Goal: Task Accomplishment & Management: Use online tool/utility

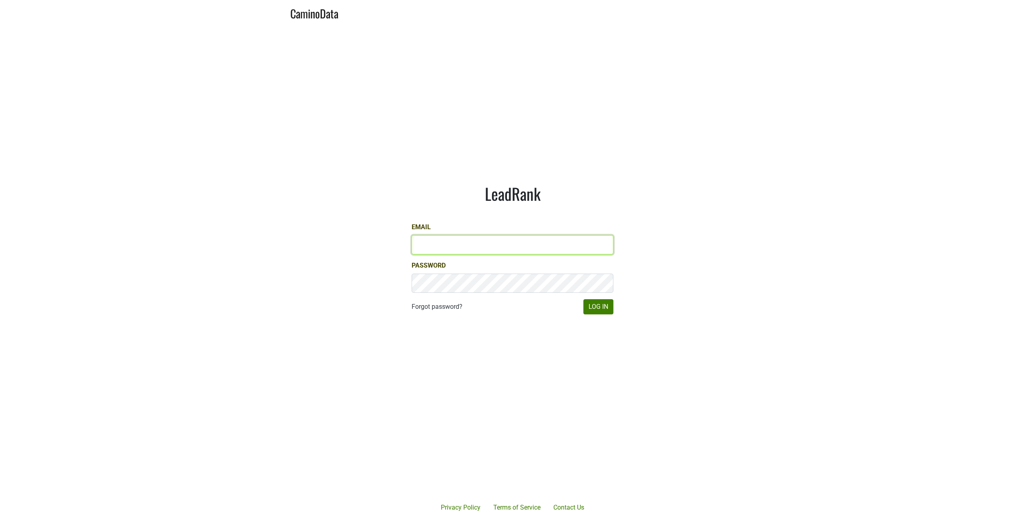
click at [481, 247] on input "Email" at bounding box center [513, 244] width 202 height 19
type input "[PERSON_NAME][EMAIL_ADDRESS][DOMAIN_NAME]"
click at [603, 308] on button "Log In" at bounding box center [598, 306] width 30 height 15
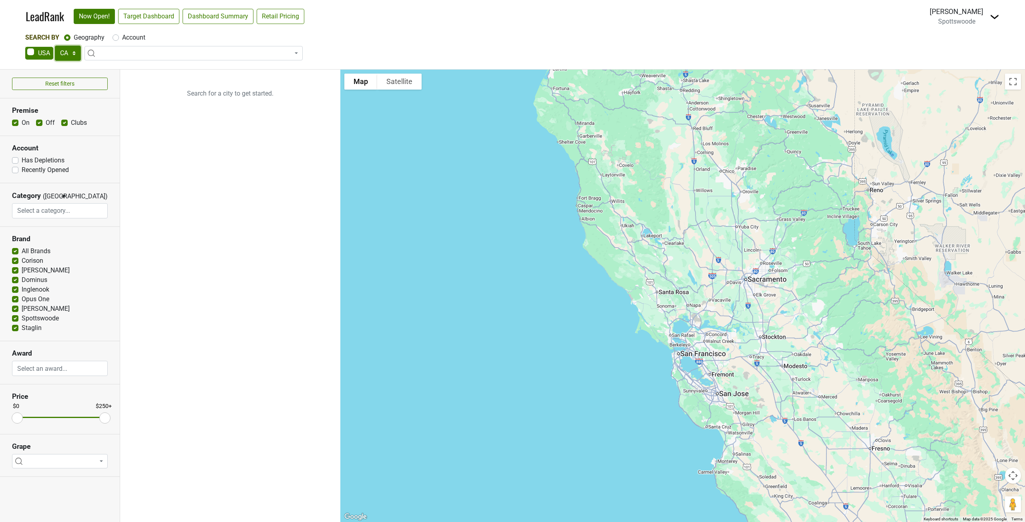
click at [62, 55] on select "AK AL AR AZ CA CO CT DC DE FL [GEOGRAPHIC_DATA] HI IA ID IL IN KS [GEOGRAPHIC_D…" at bounding box center [68, 53] width 26 height 15
select select "MI"
click at [55, 46] on select "AK AL AR AZ CA CO CT DC DE FL [GEOGRAPHIC_DATA] HI IA ID IL IN KS [GEOGRAPHIC_D…" at bounding box center [68, 53] width 26 height 15
